Goal: Transaction & Acquisition: Purchase product/service

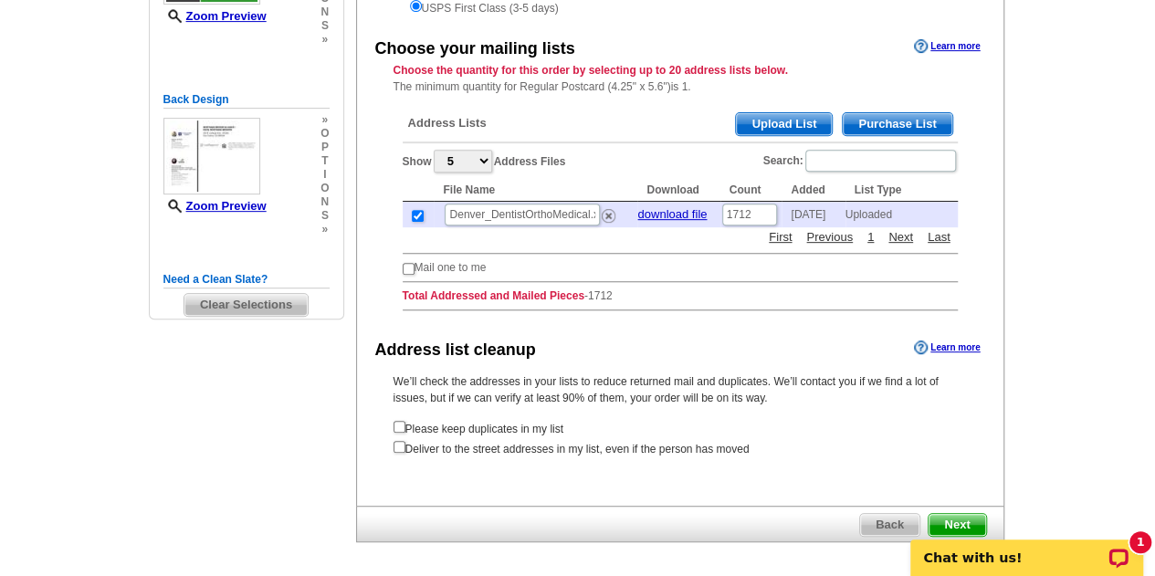
scroll to position [328, 0]
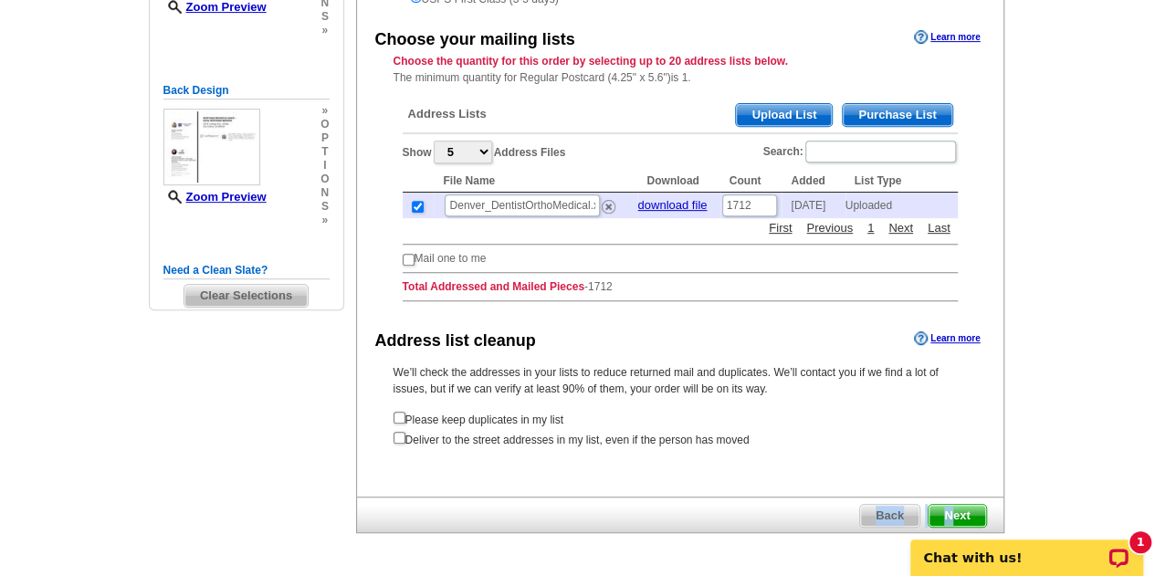
drag, startPoint x: 951, startPoint y: 510, endPoint x: 673, endPoint y: 495, distance: 278.9
click at [673, 497] on div "Back Next" at bounding box center [680, 515] width 648 height 37
click at [955, 509] on span "Next" at bounding box center [957, 516] width 57 height 22
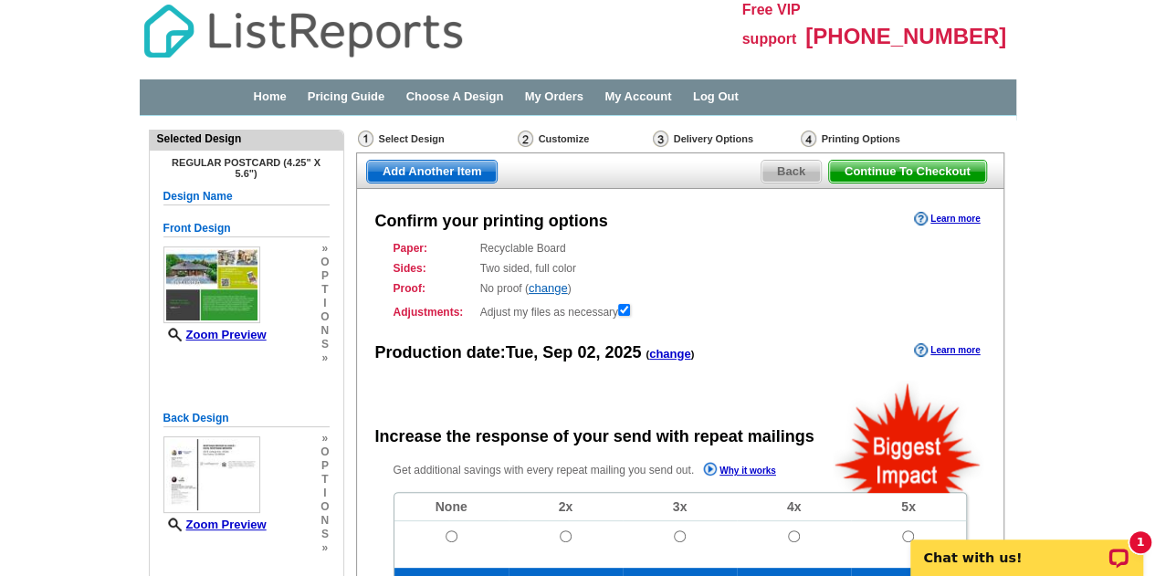
radio input "false"
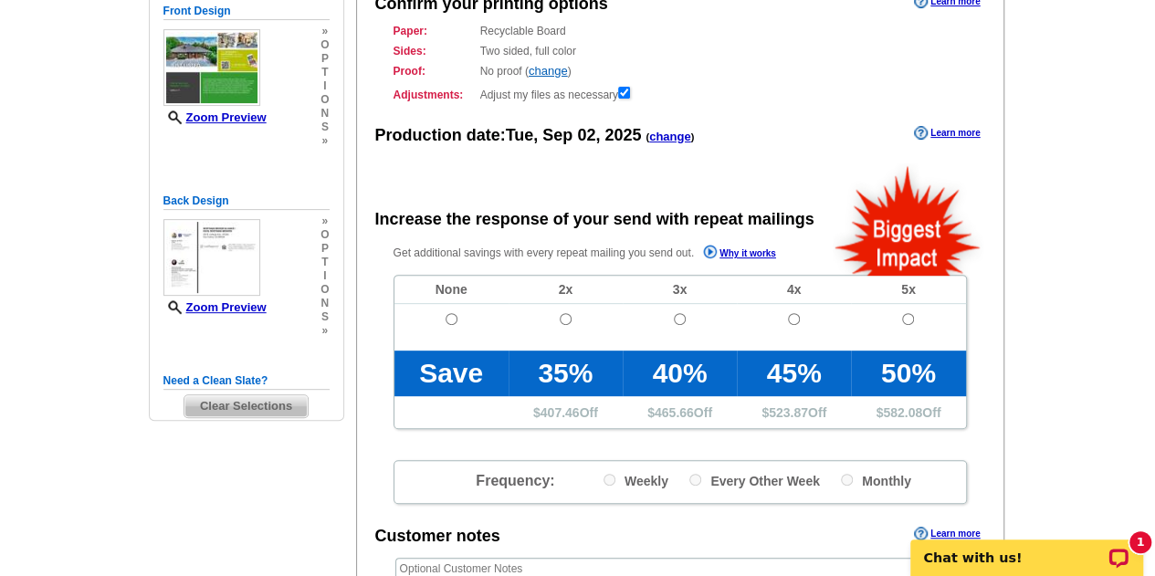
scroll to position [204, 0]
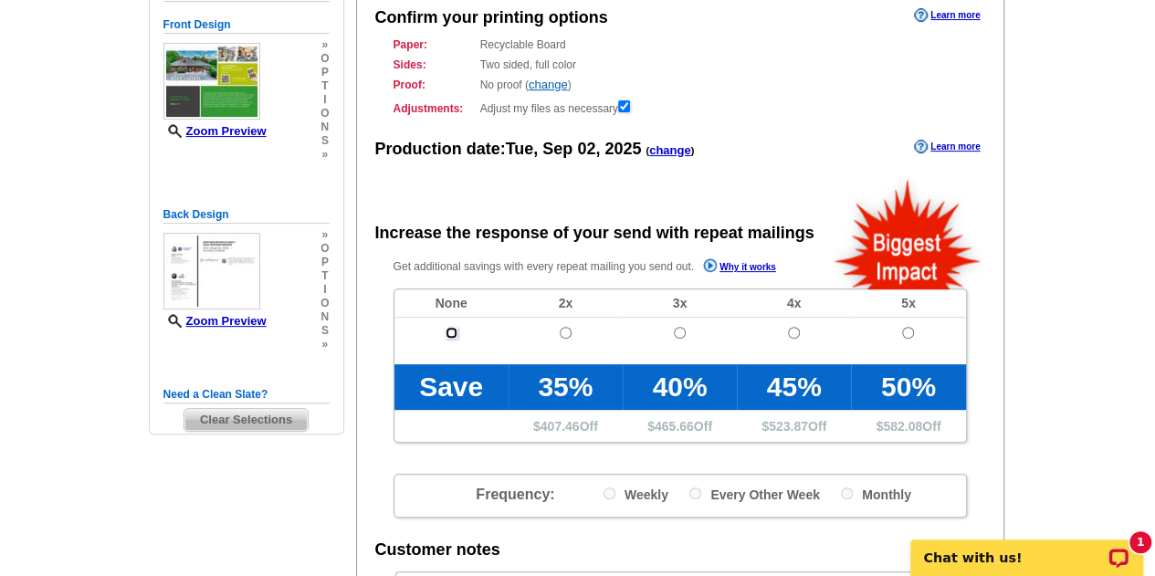
click at [446, 333] on input "radio" at bounding box center [452, 333] width 12 height 12
radio input "true"
click at [555, 85] on link "change" at bounding box center [548, 85] width 39 height 14
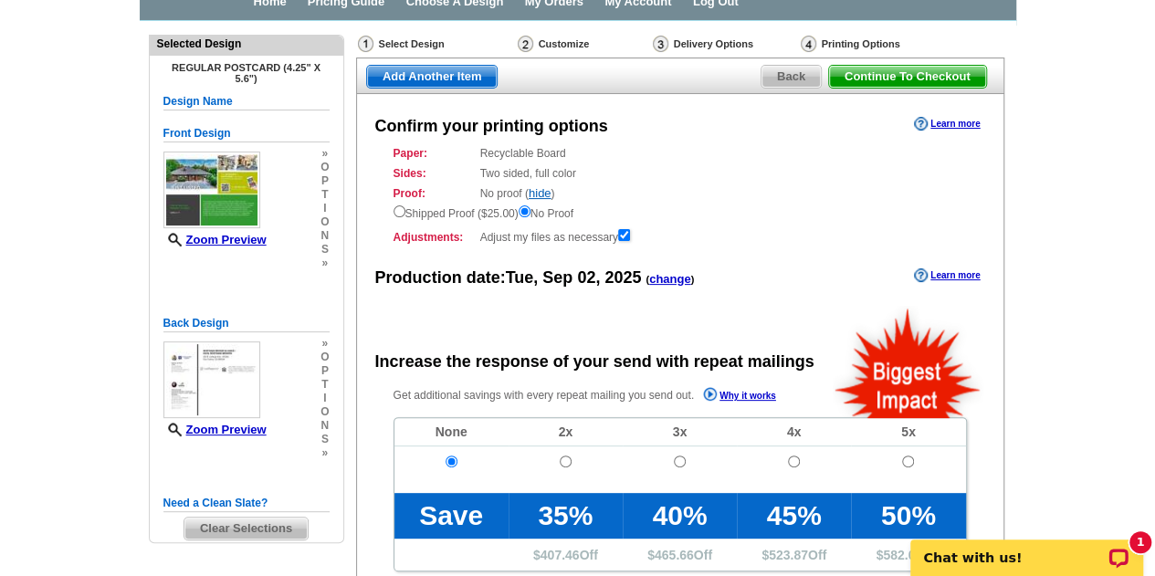
scroll to position [97, 0]
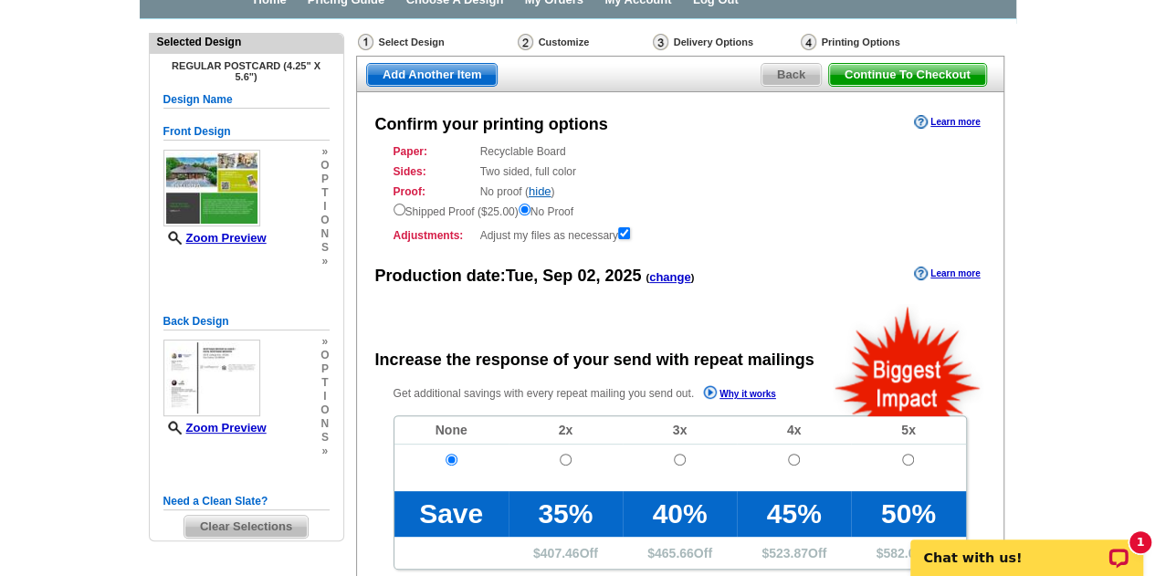
click at [929, 68] on span "Continue To Checkout" at bounding box center [907, 75] width 157 height 22
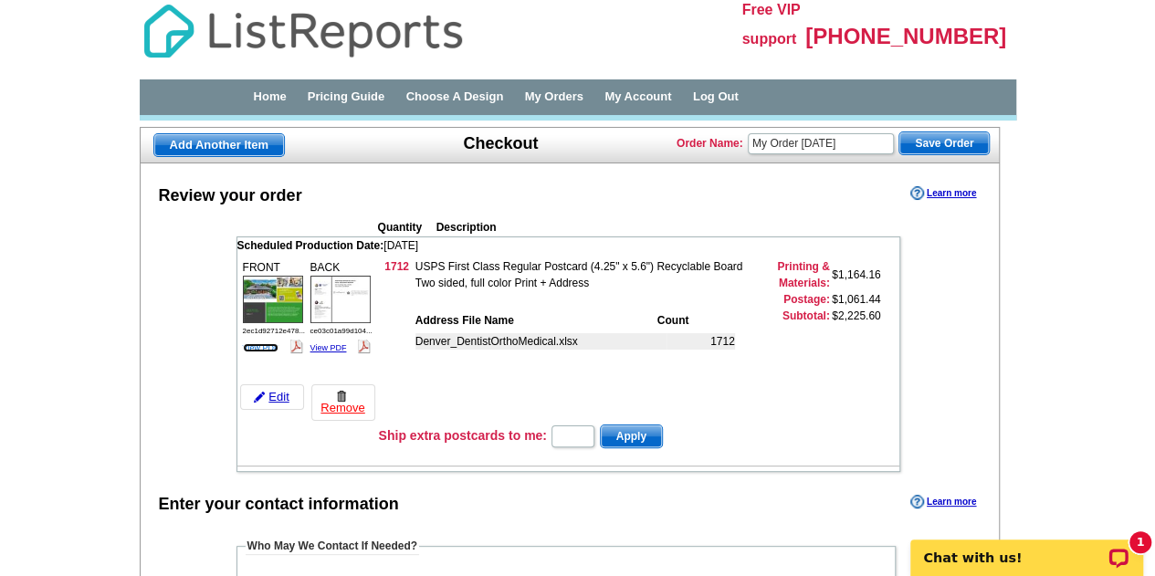
click at [268, 343] on link "View PDF" at bounding box center [261, 347] width 37 height 9
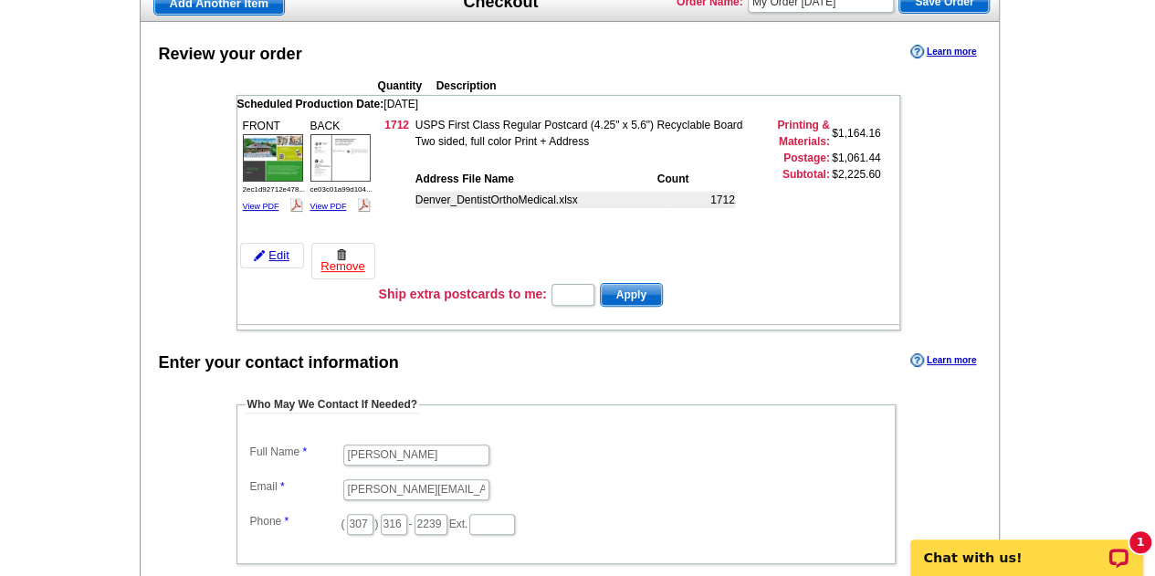
scroll to position [118, 0]
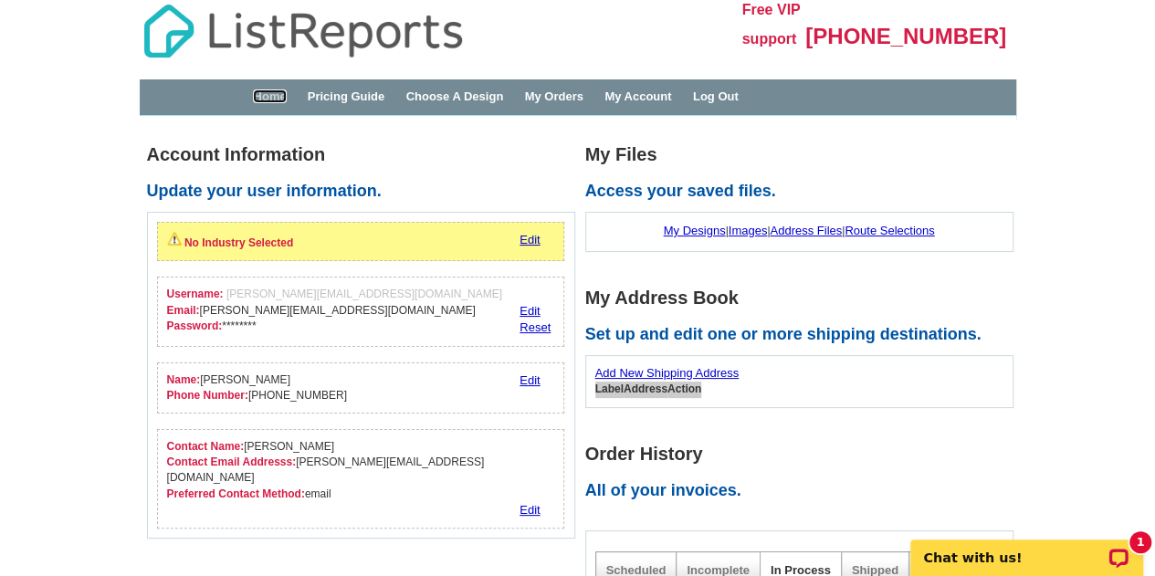
click at [261, 98] on link "Home" at bounding box center [269, 96] width 33 height 14
